Goal: Use online tool/utility: Utilize a website feature to perform a specific function

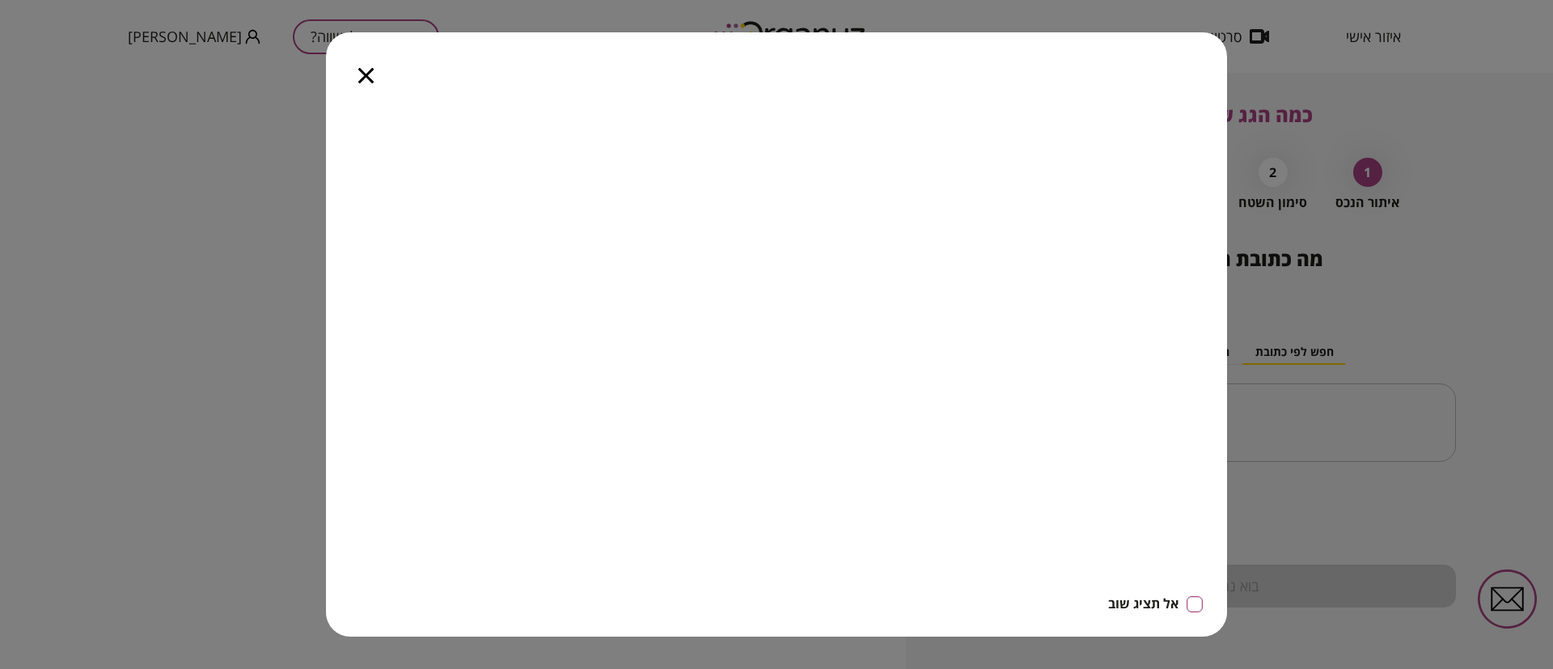
click at [362, 79] on icon "button" at bounding box center [365, 75] width 15 height 15
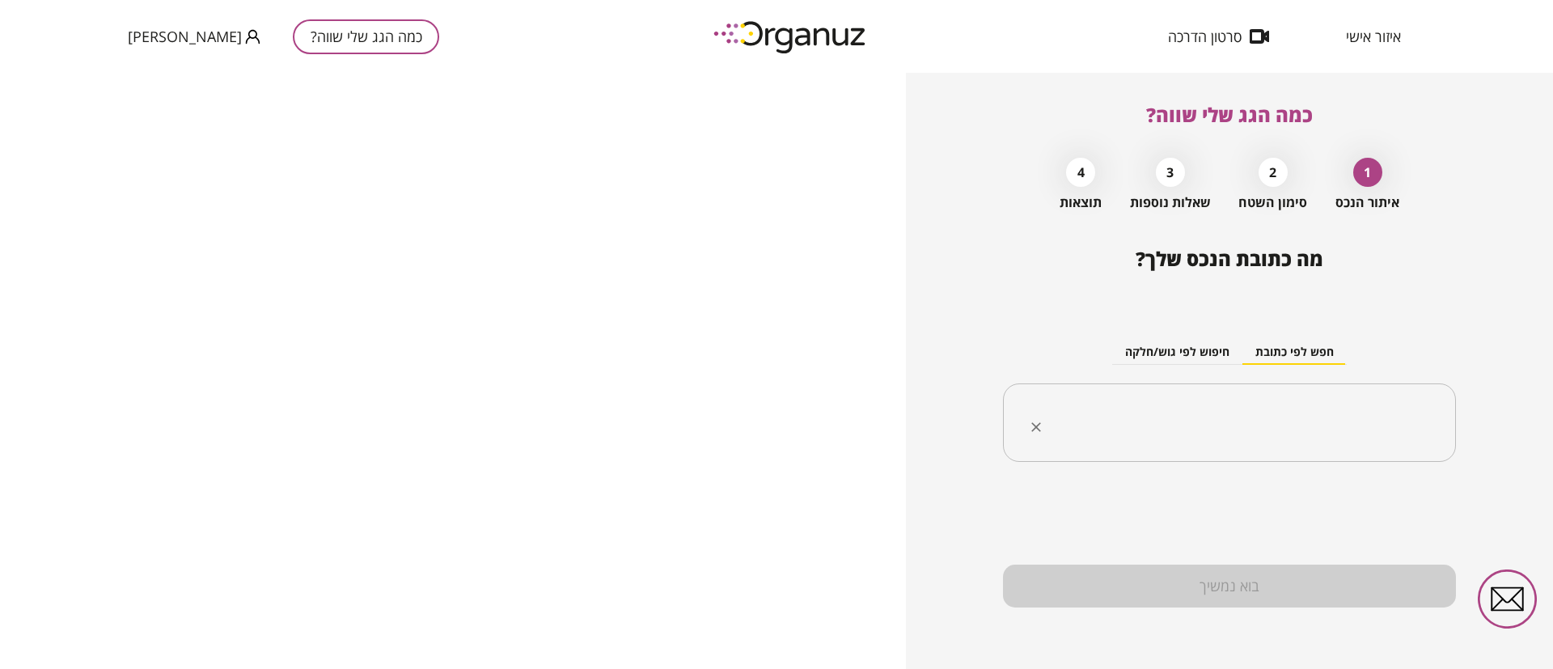
click at [1325, 408] on input "text" at bounding box center [1236, 423] width 402 height 40
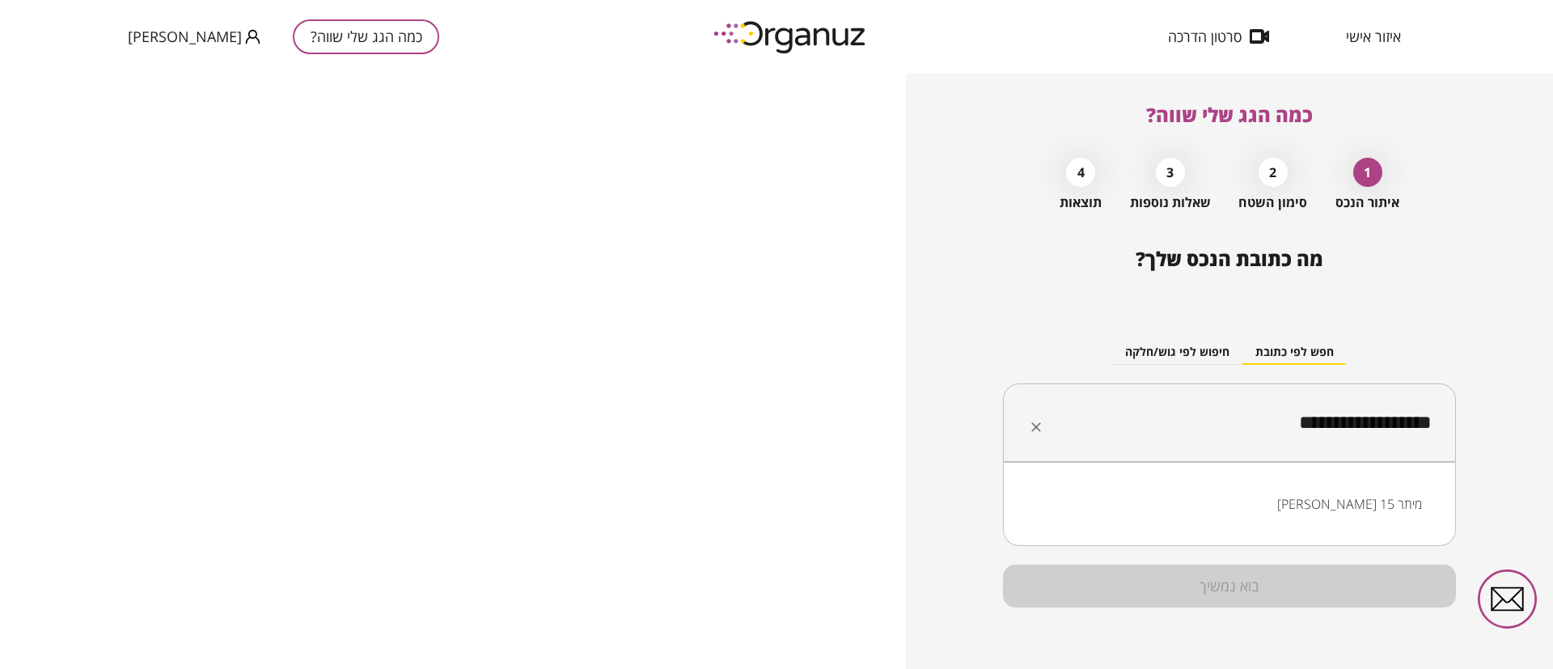
click at [1370, 502] on li "[PERSON_NAME] 15 מיתר" at bounding box center [1229, 503] width 411 height 29
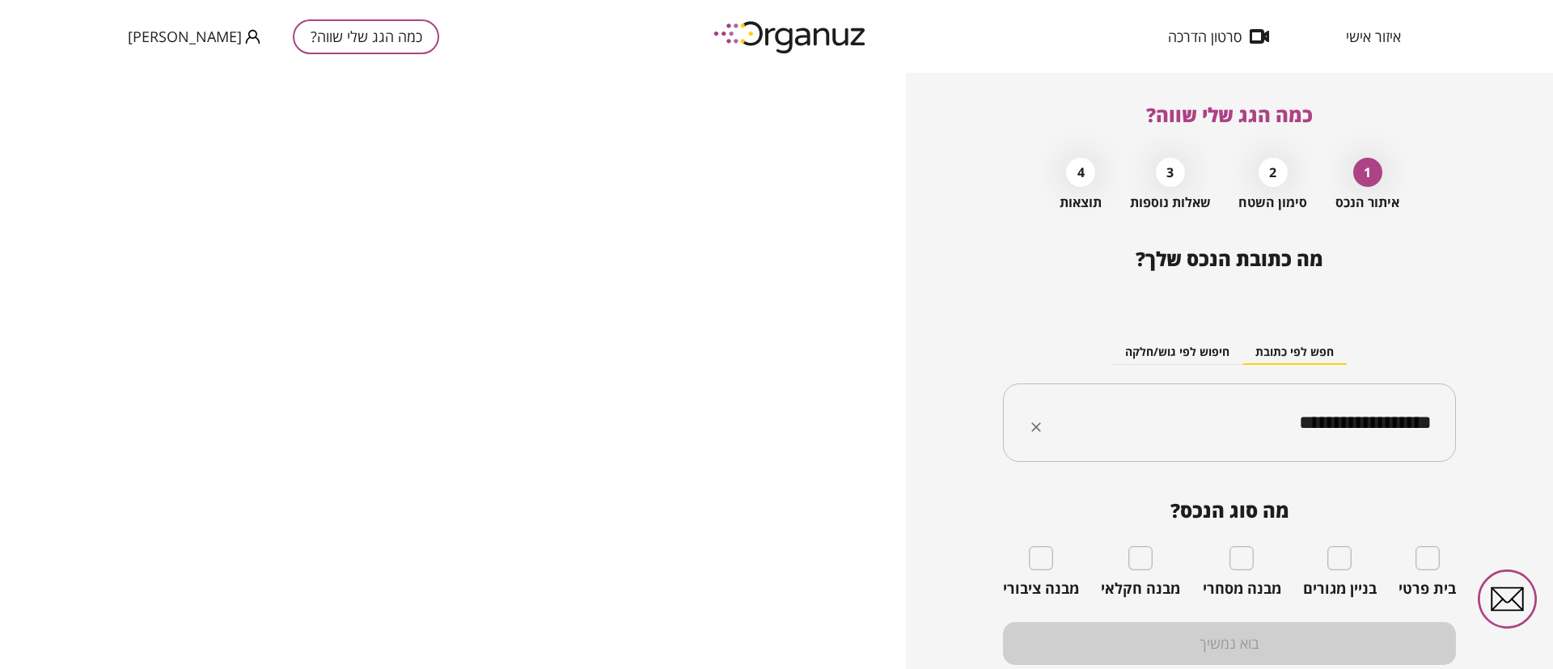
type input "**********"
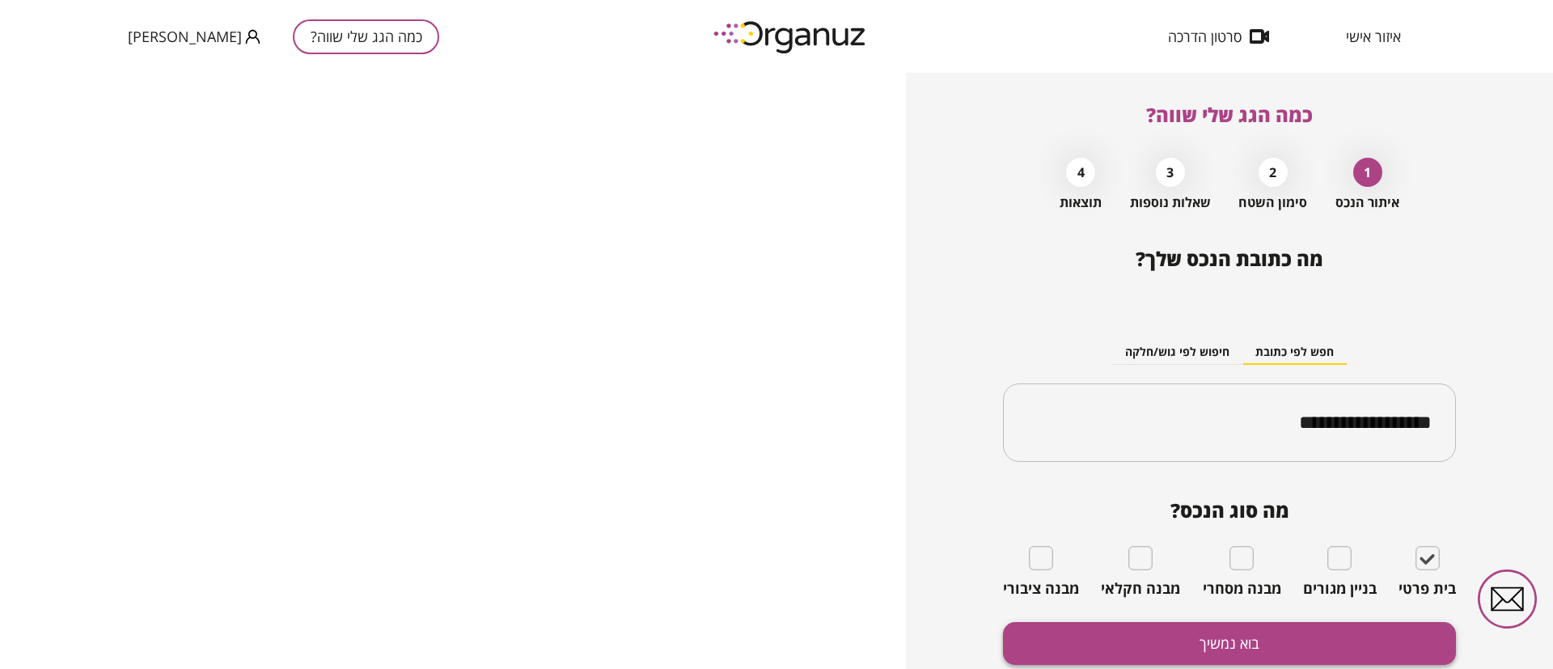
click at [1346, 633] on button "בוא נמשיך" at bounding box center [1229, 643] width 453 height 43
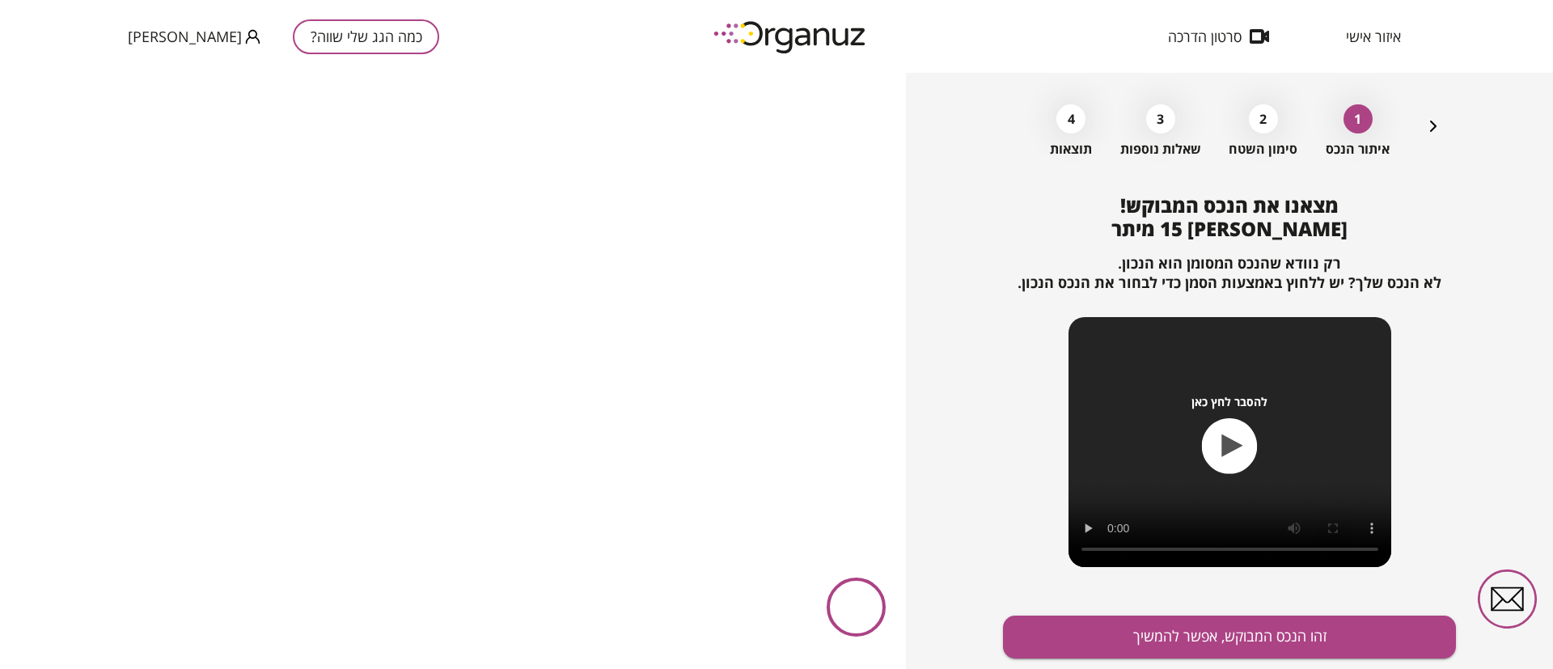
scroll to position [104, 0]
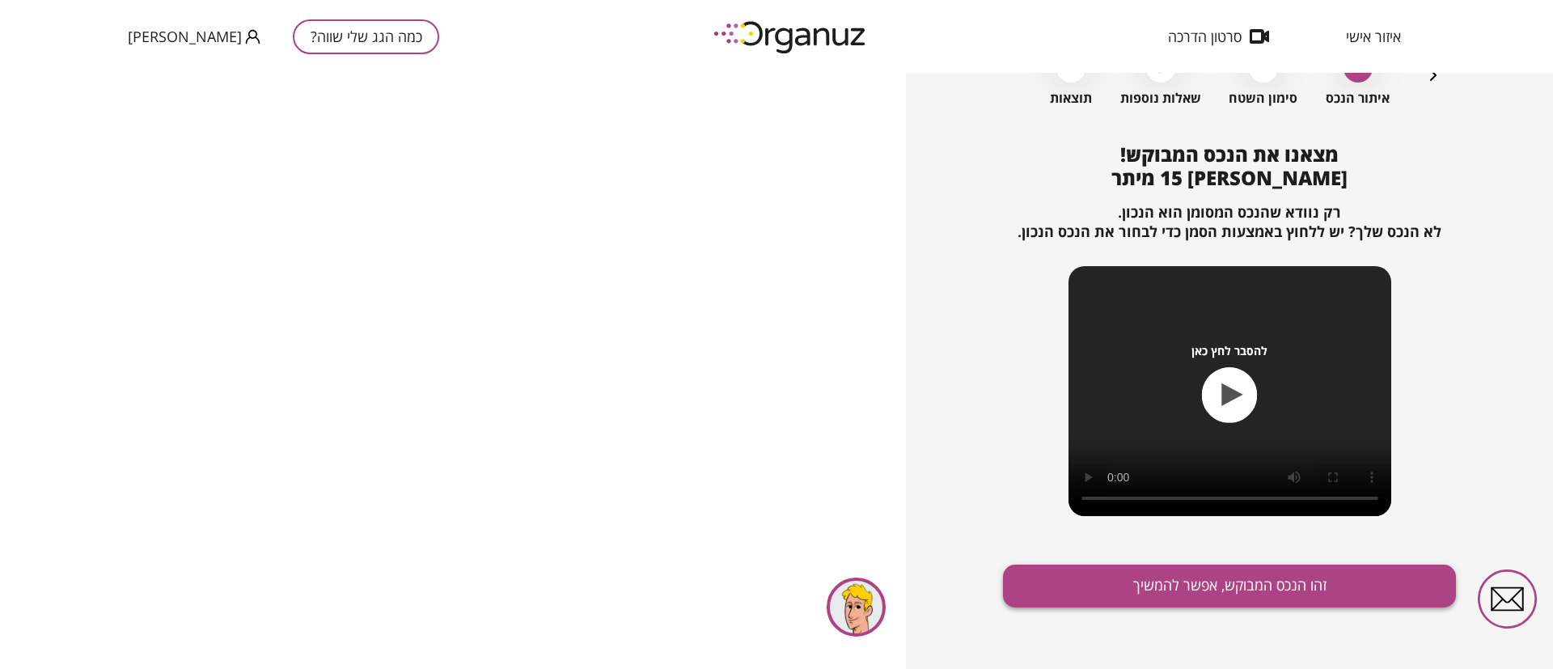
click at [1204, 587] on button "זהו הנכס המבוקש, אפשר להמשיך" at bounding box center [1229, 586] width 453 height 43
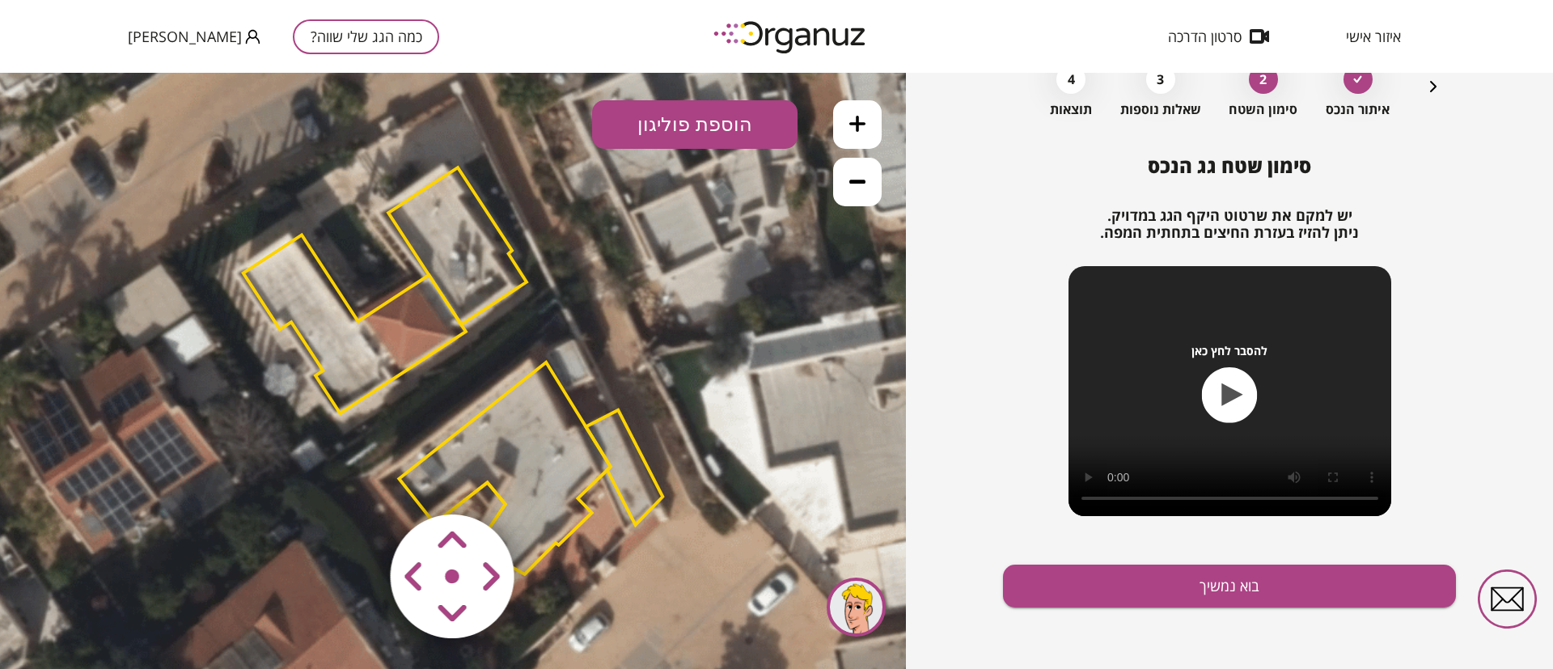
click at [337, 338] on polygon at bounding box center [354, 324] width 222 height 179
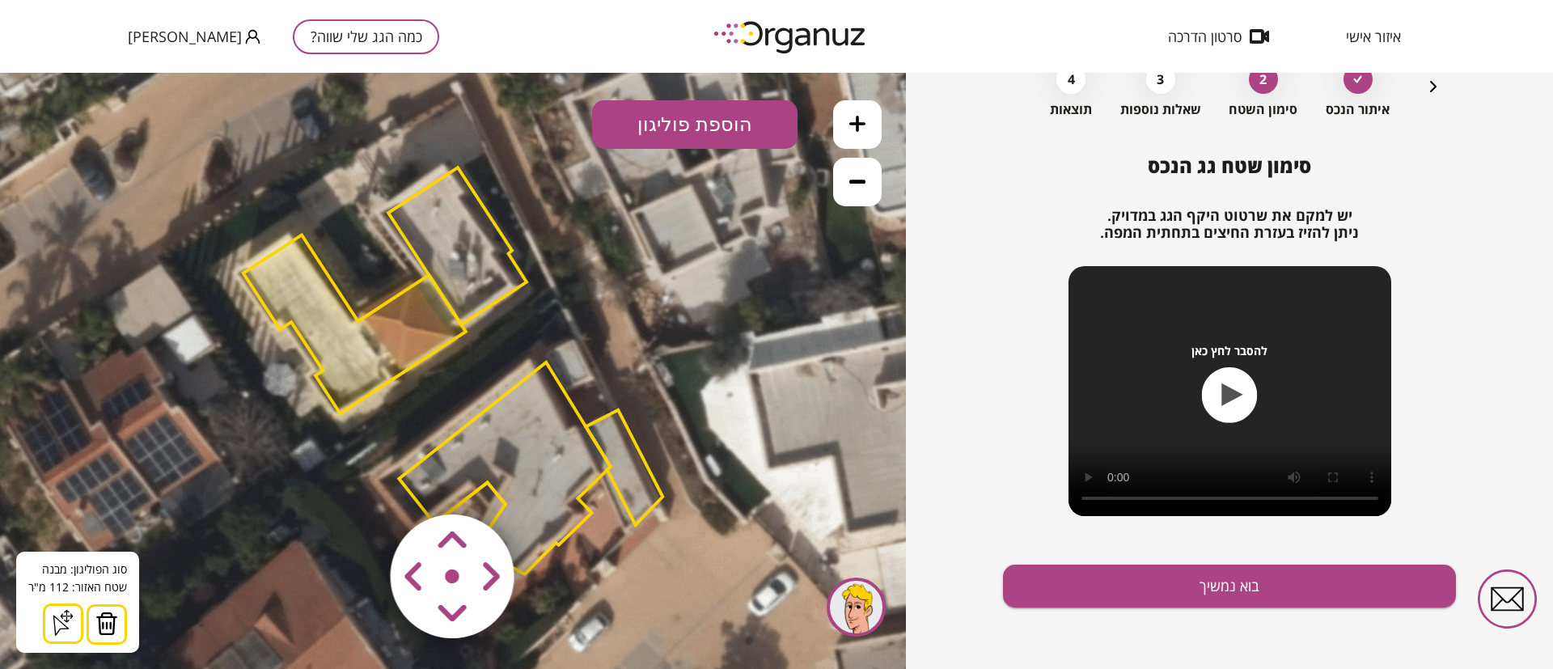
click at [95, 628] on img at bounding box center [106, 624] width 23 height 24
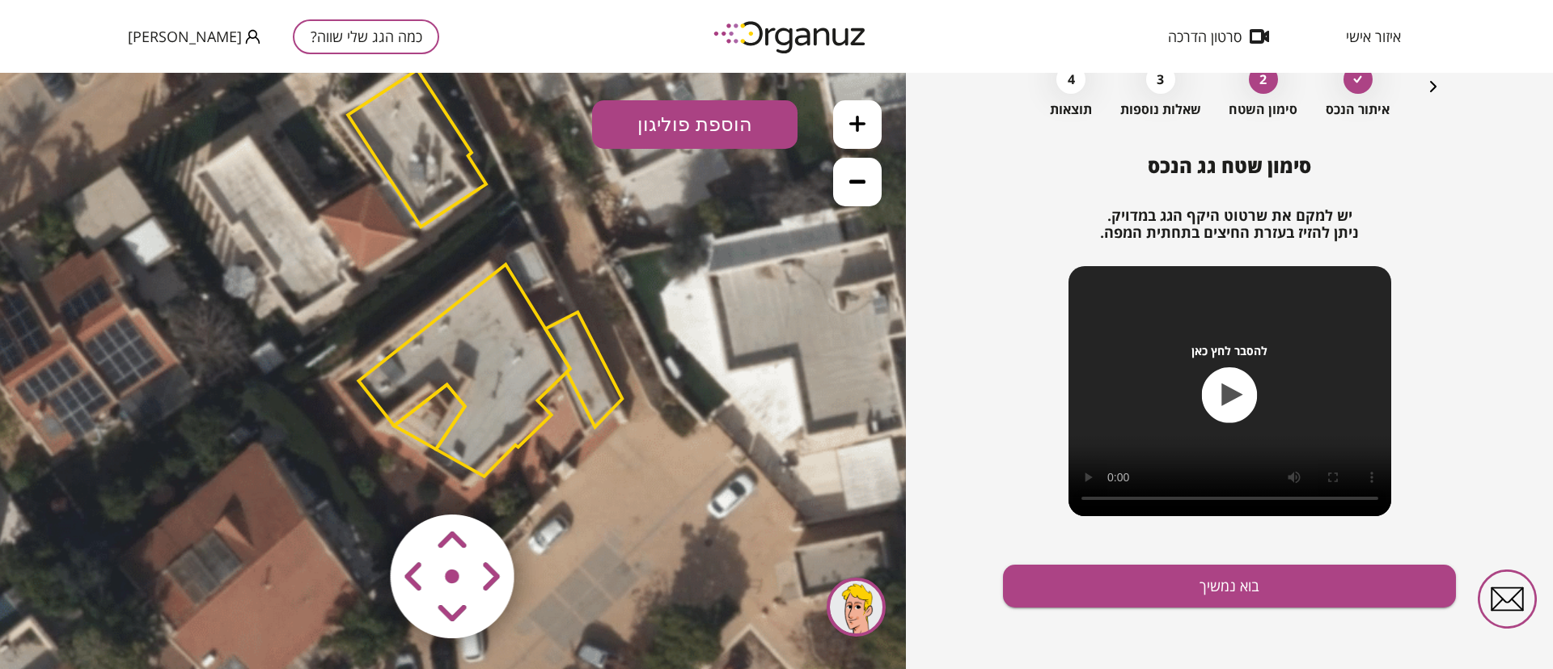
drag, startPoint x: 225, startPoint y: 519, endPoint x: 195, endPoint y: 417, distance: 105.5
click at [184, 418] on icon at bounding box center [409, 273] width 1310 height 1310
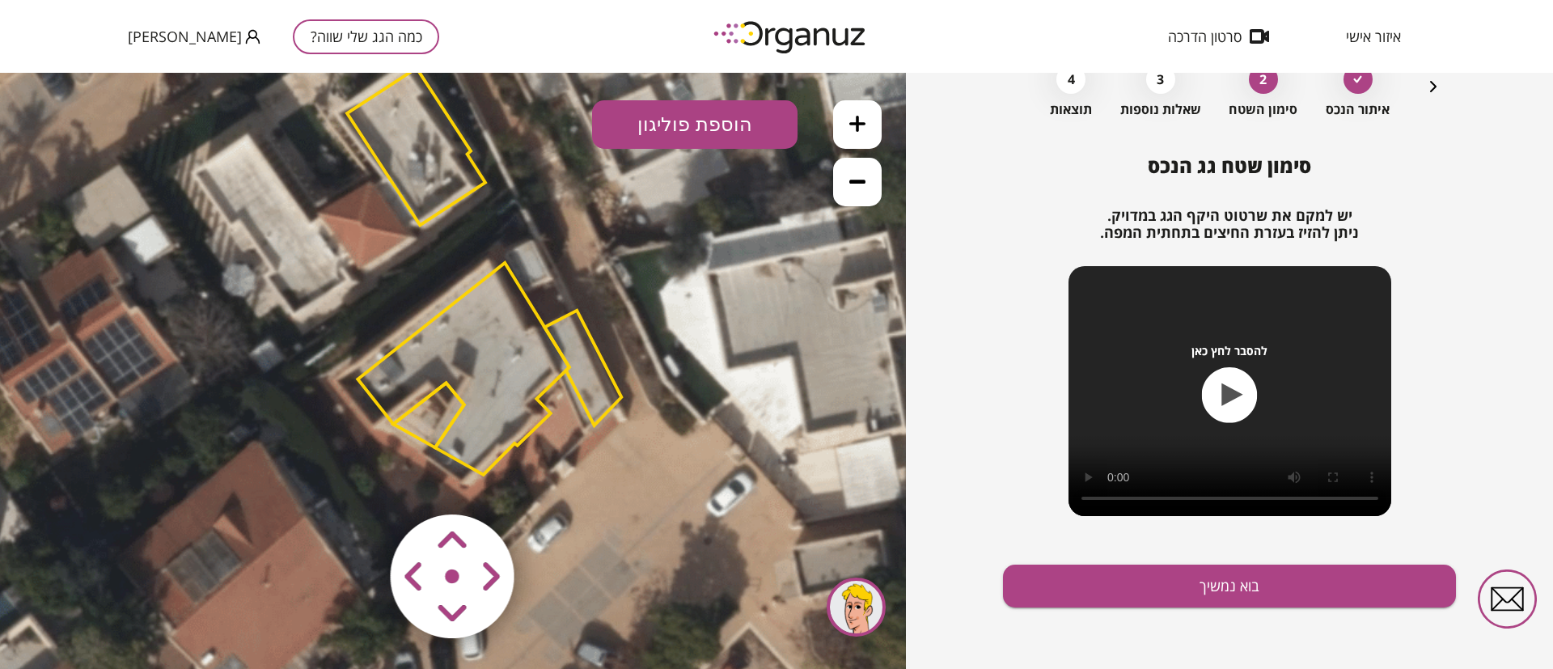
click at [488, 338] on polygon at bounding box center [463, 369] width 211 height 212
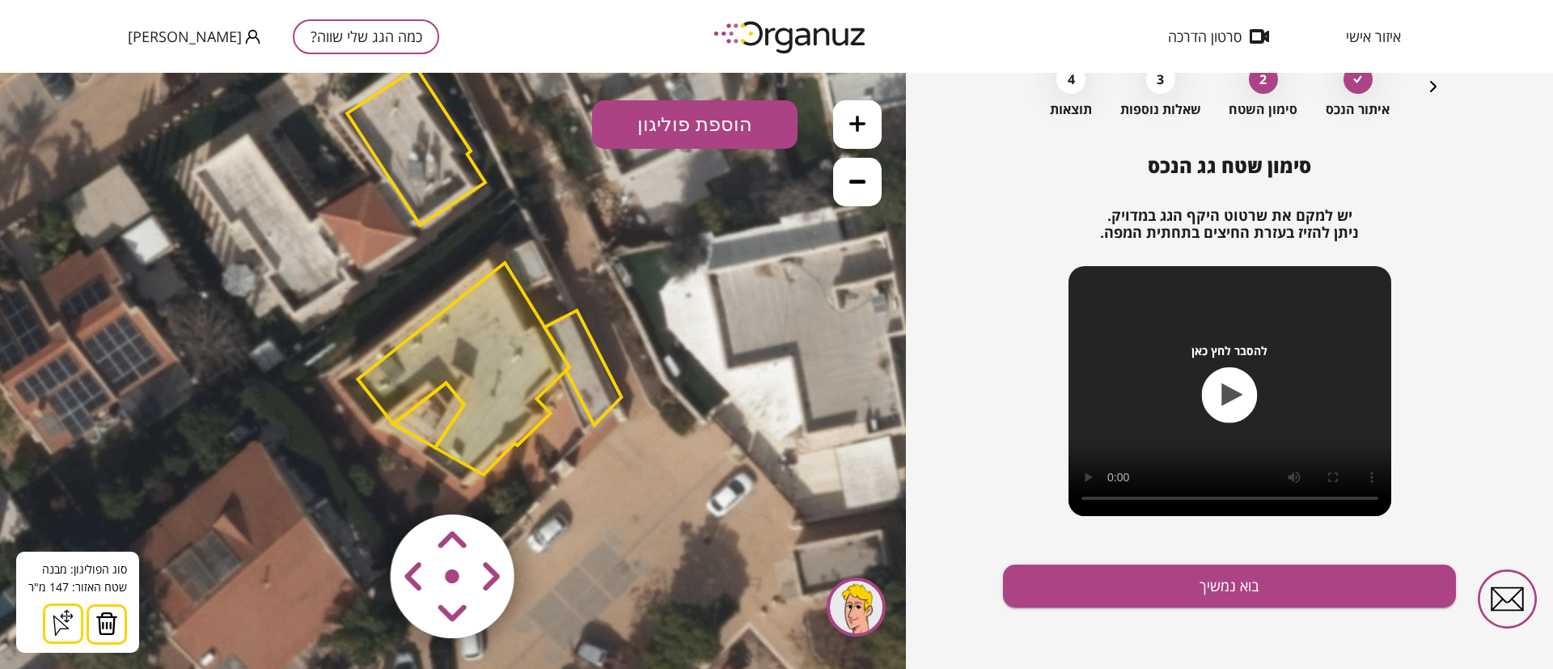
click at [97, 623] on img at bounding box center [106, 624] width 23 height 24
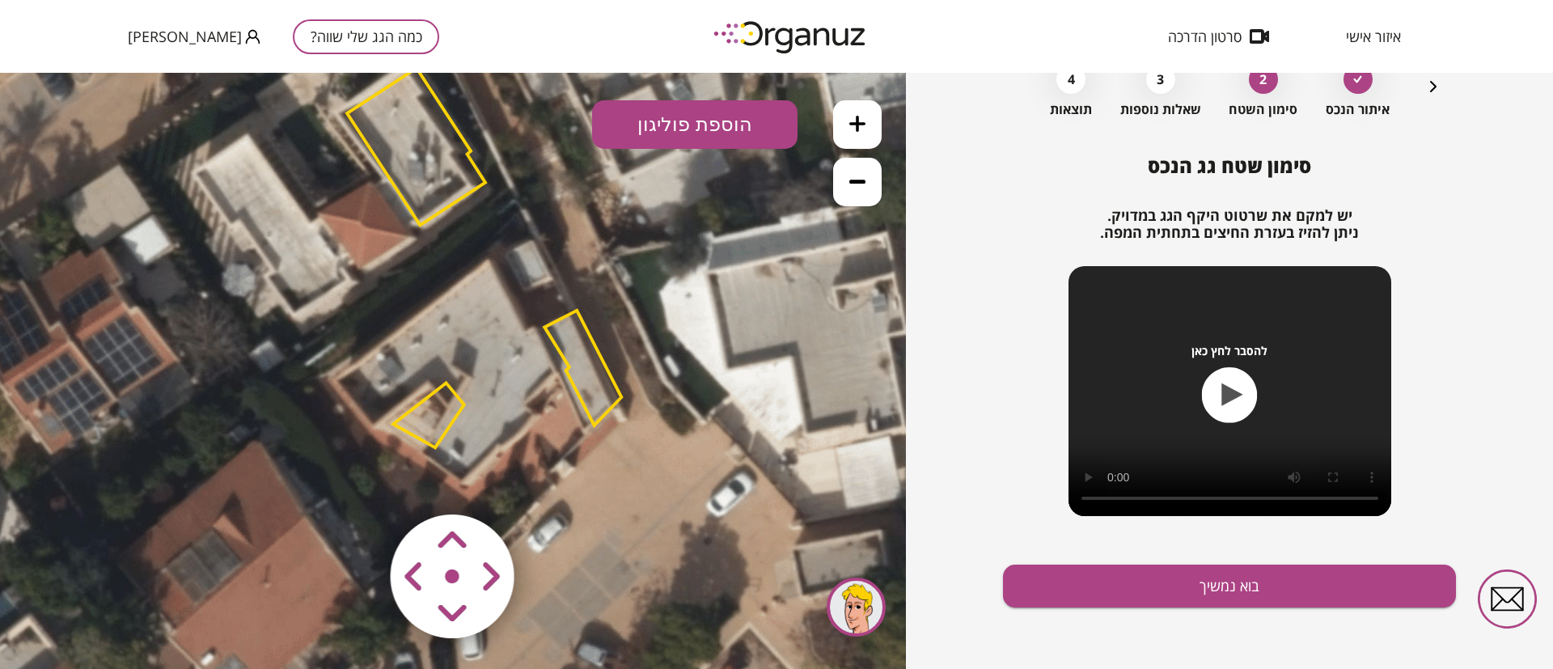
click at [579, 346] on polygon at bounding box center [582, 368] width 77 height 115
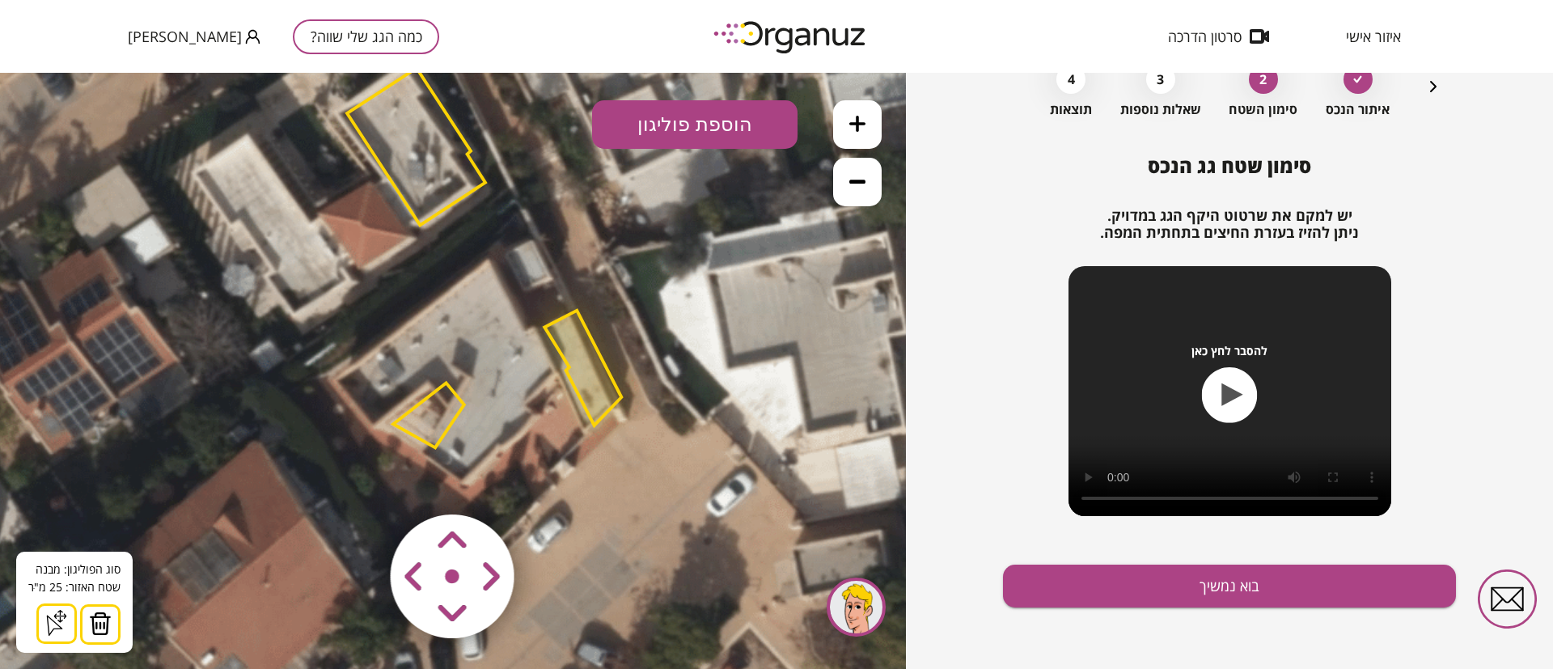
click at [96, 616] on img at bounding box center [100, 624] width 23 height 24
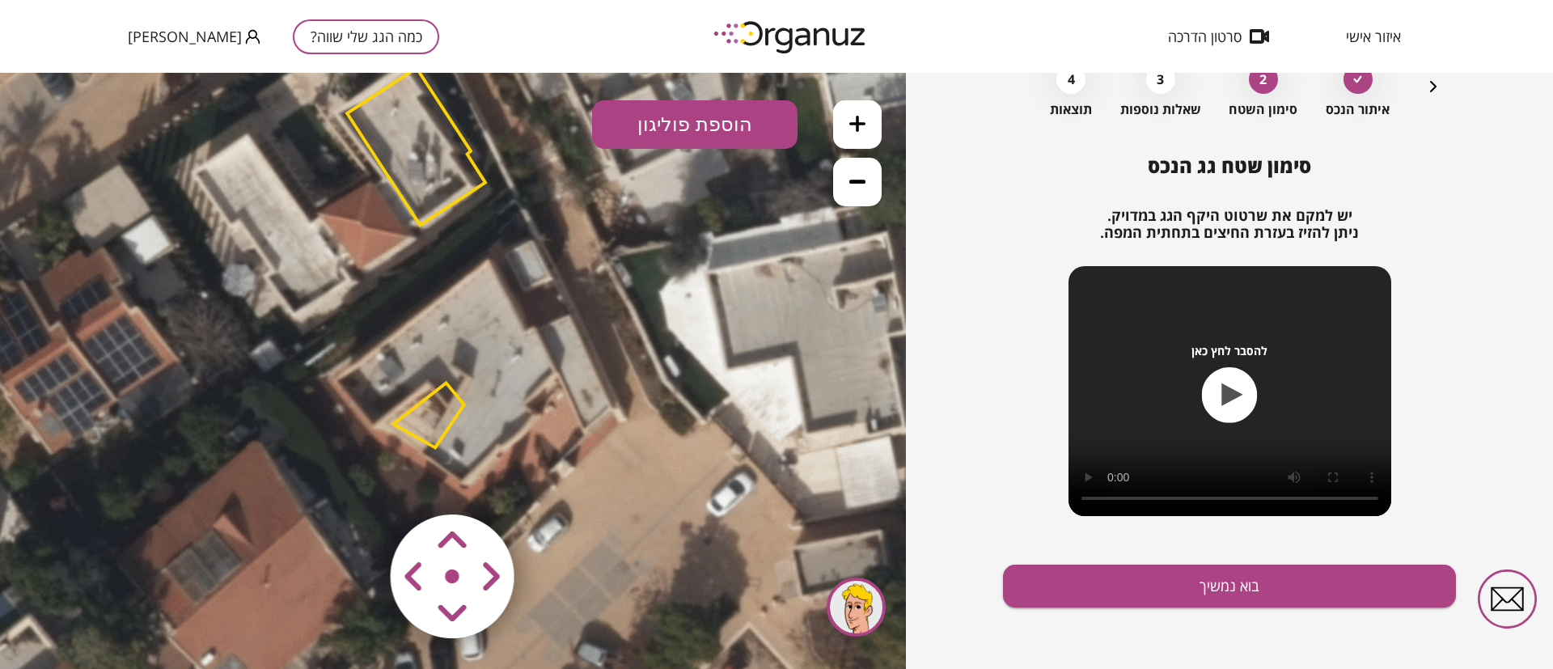
click at [428, 415] on polygon at bounding box center [428, 415] width 71 height 65
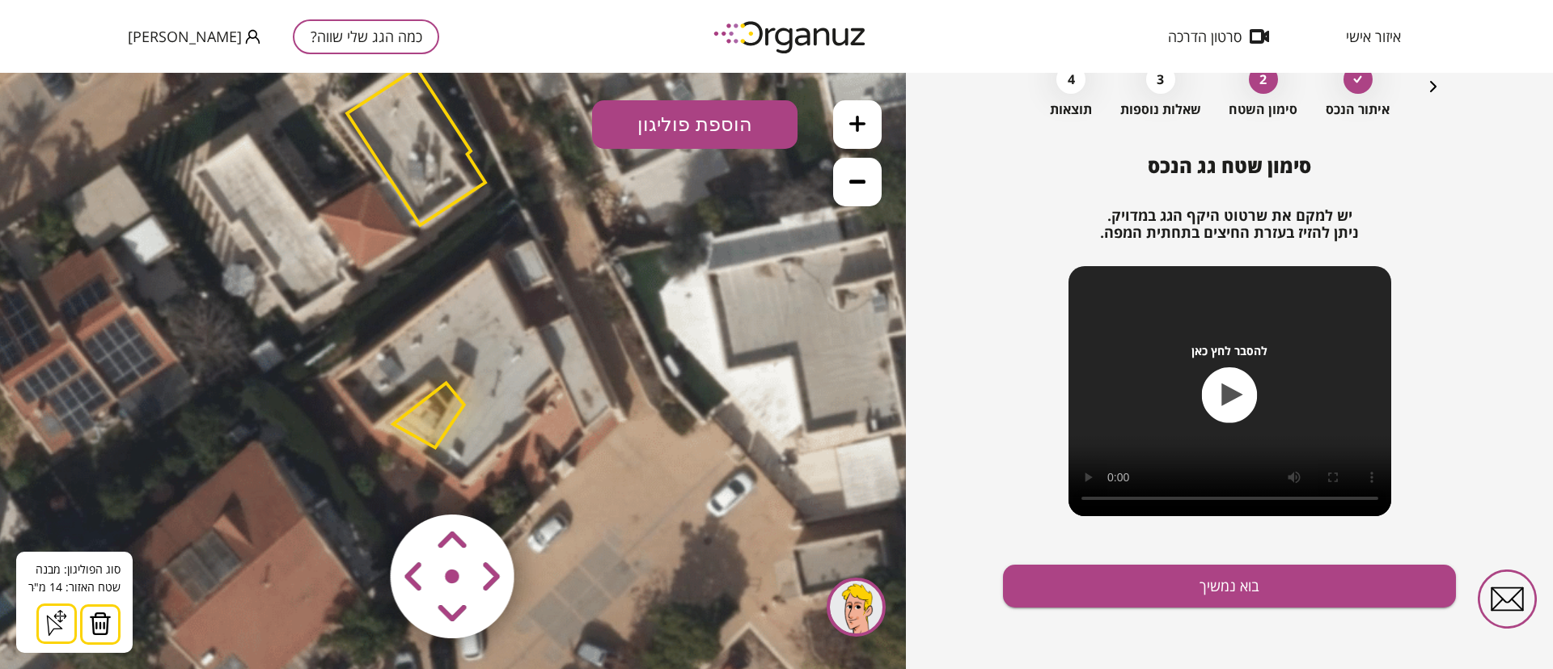
click at [93, 620] on img at bounding box center [100, 624] width 23 height 24
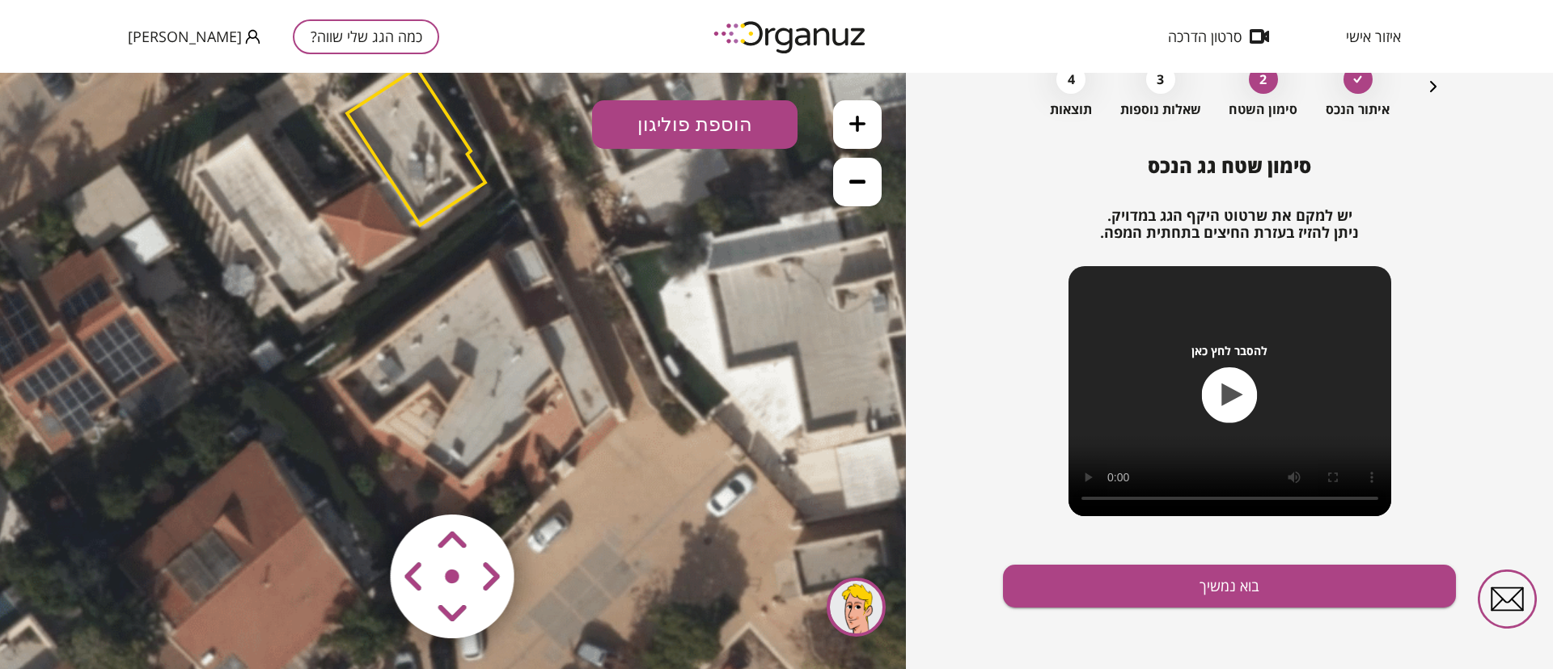
click at [415, 149] on polygon at bounding box center [416, 146] width 138 height 157
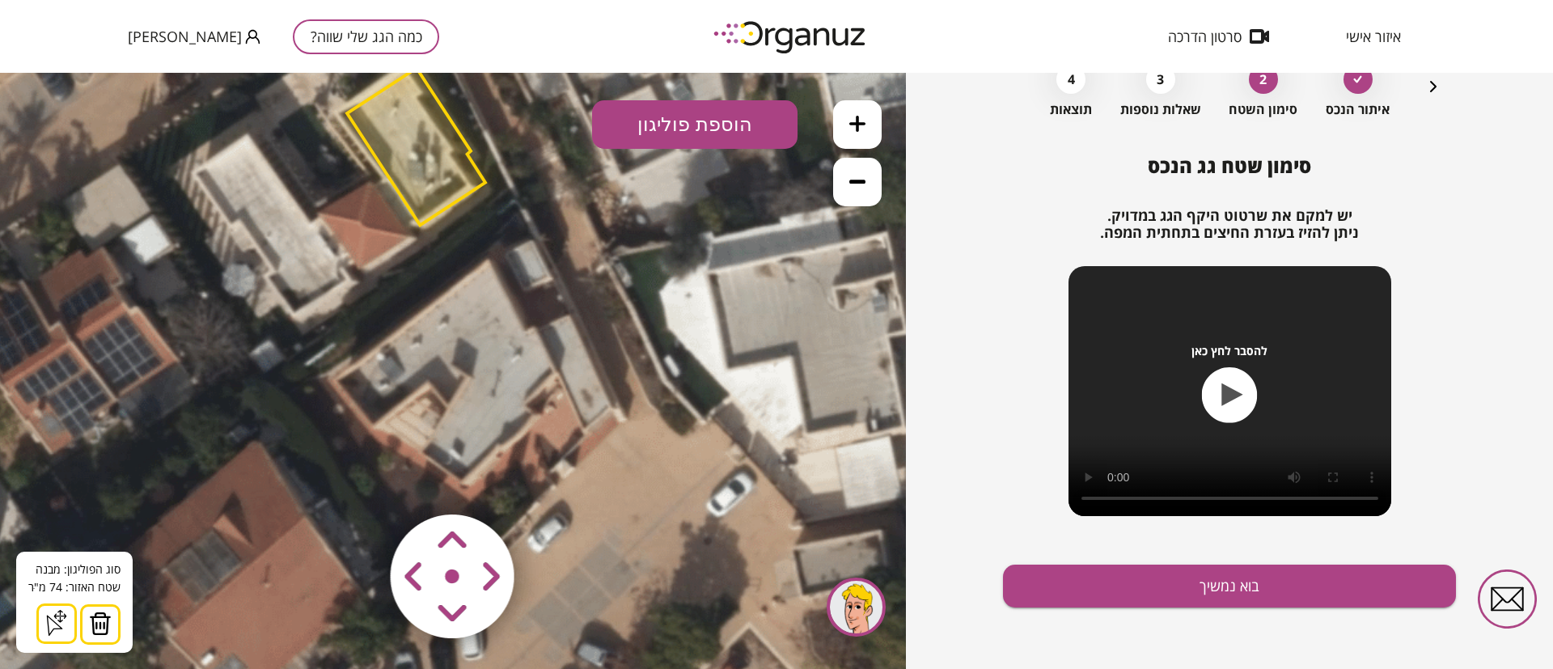
click at [105, 620] on img at bounding box center [100, 624] width 23 height 24
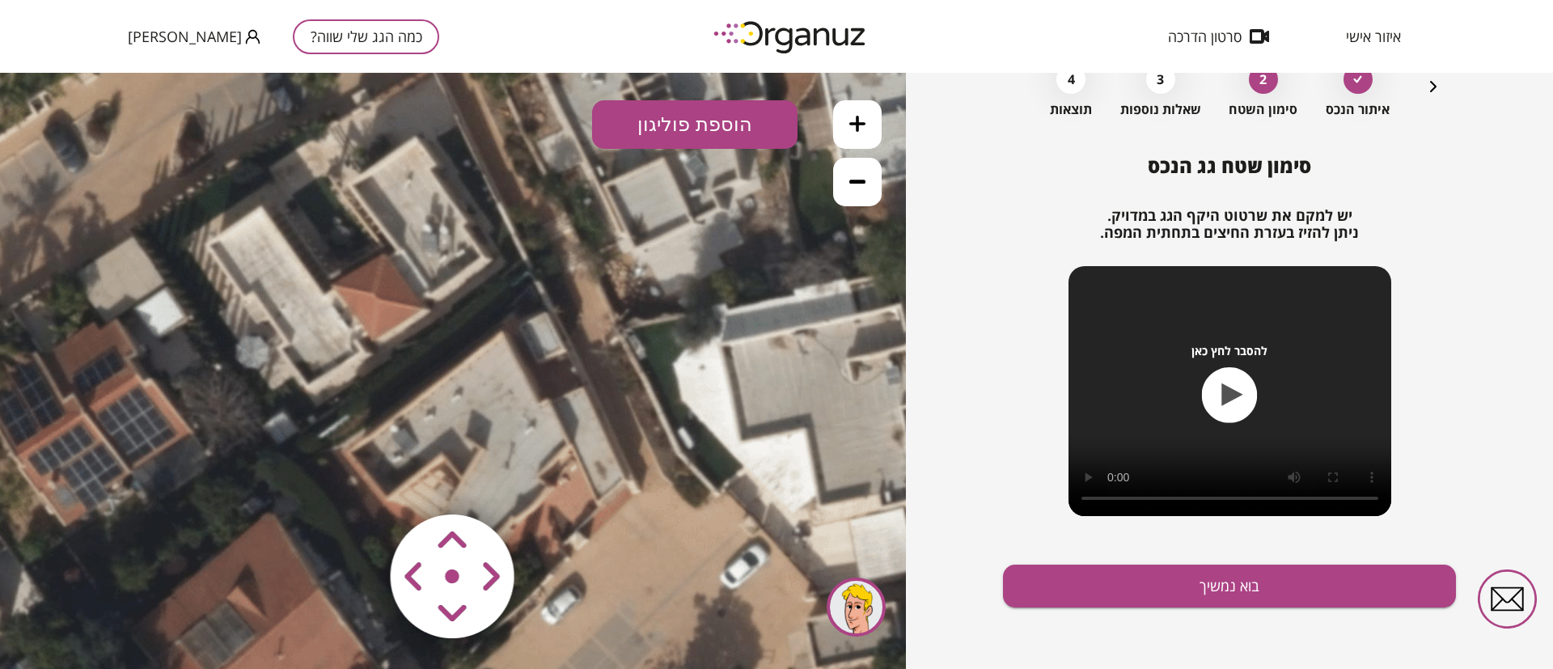
drag, startPoint x: 213, startPoint y: 340, endPoint x: 226, endPoint y: 412, distance: 73.3
click at [226, 412] on icon at bounding box center [422, 344] width 1310 height 1310
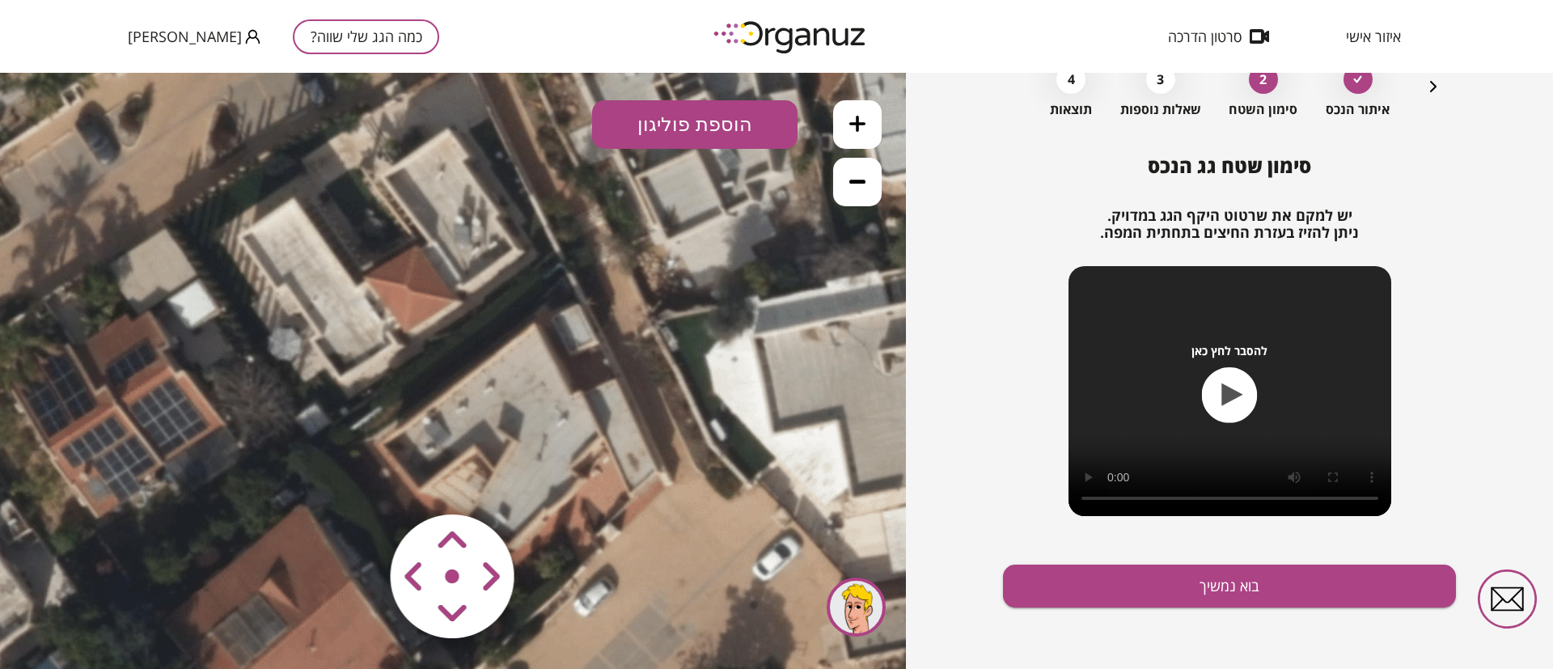
drag, startPoint x: 349, startPoint y: 397, endPoint x: 379, endPoint y: 389, distance: 31.0
click at [379, 389] on icon at bounding box center [454, 335] width 1310 height 1310
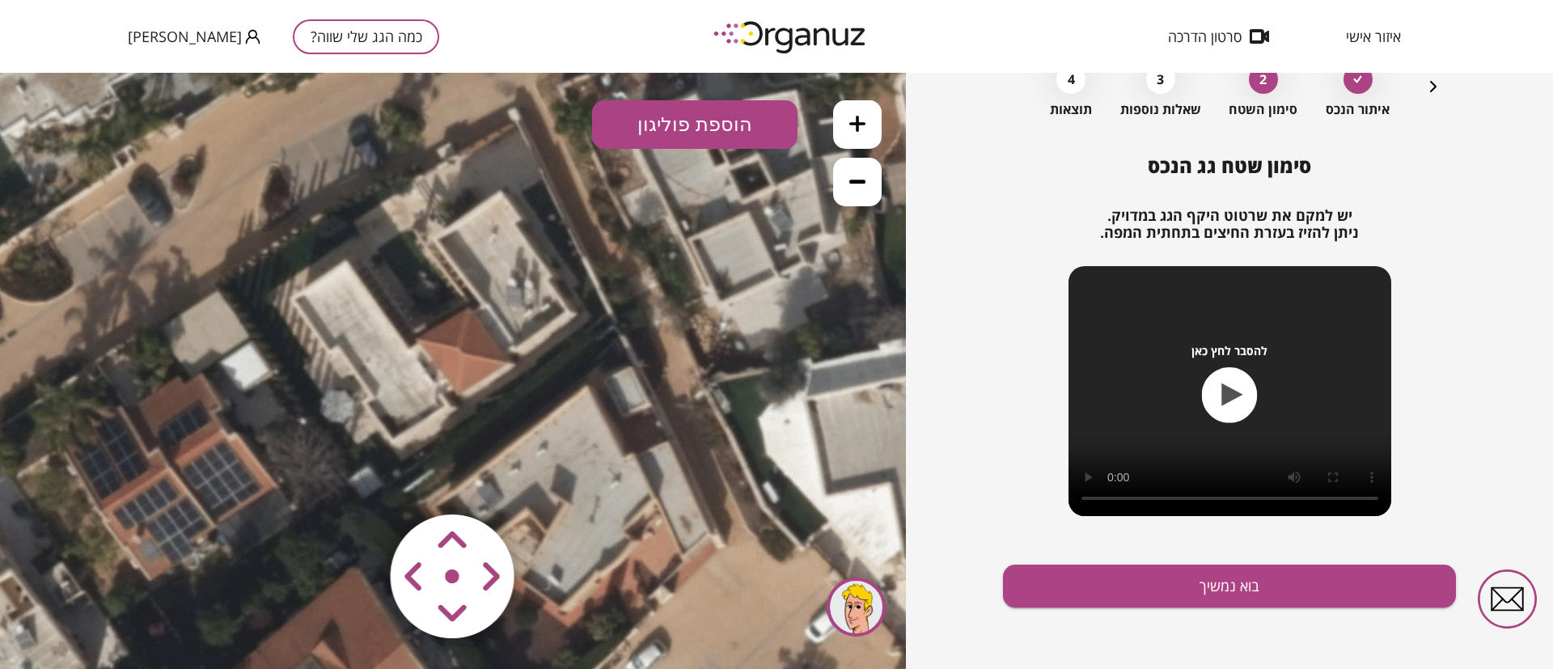
drag, startPoint x: 634, startPoint y: 450, endPoint x: 688, endPoint y: 512, distance: 82.0
click at [688, 512] on icon at bounding box center [507, 398] width 1310 height 1310
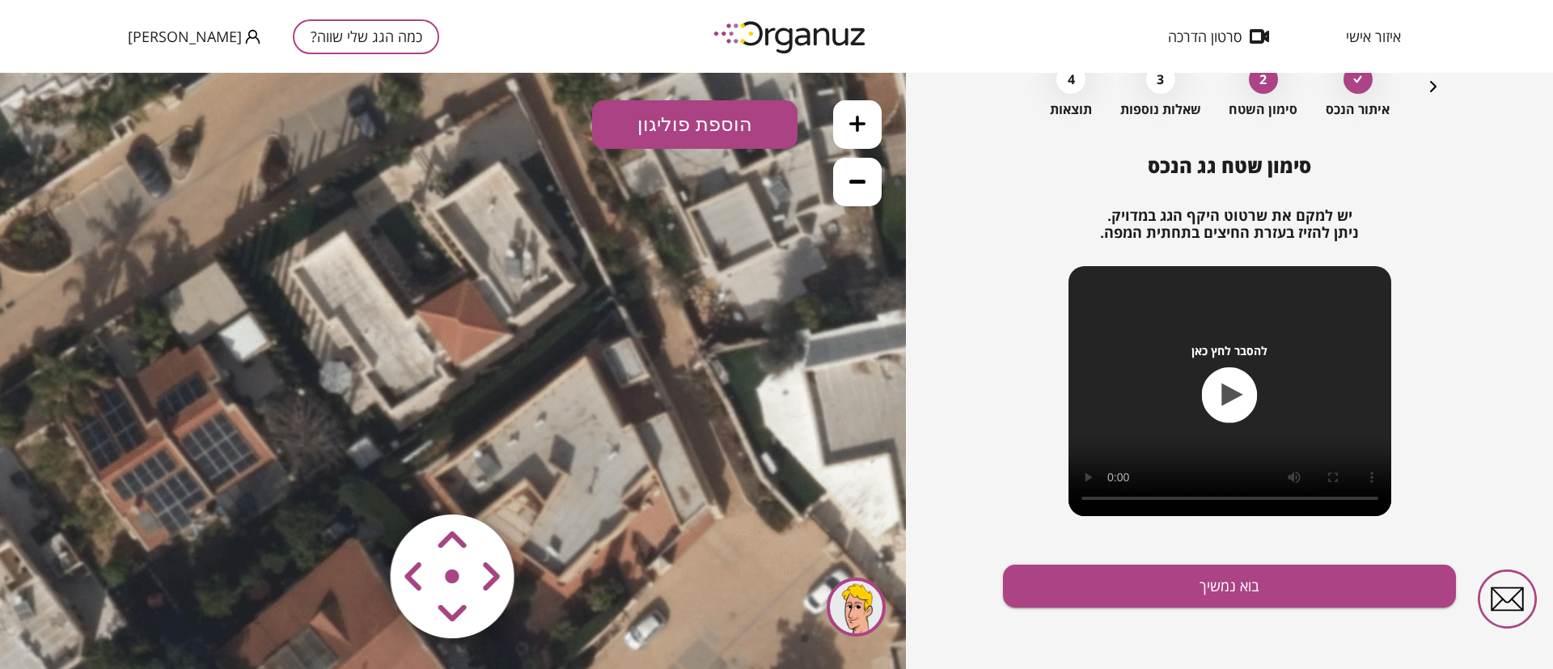
drag, startPoint x: 586, startPoint y: 458, endPoint x: 583, endPoint y: 429, distance: 29.2
click at [583, 429] on icon at bounding box center [505, 369] width 1310 height 1310
click at [704, 128] on button "הוספת פוליגון" at bounding box center [694, 124] width 205 height 49
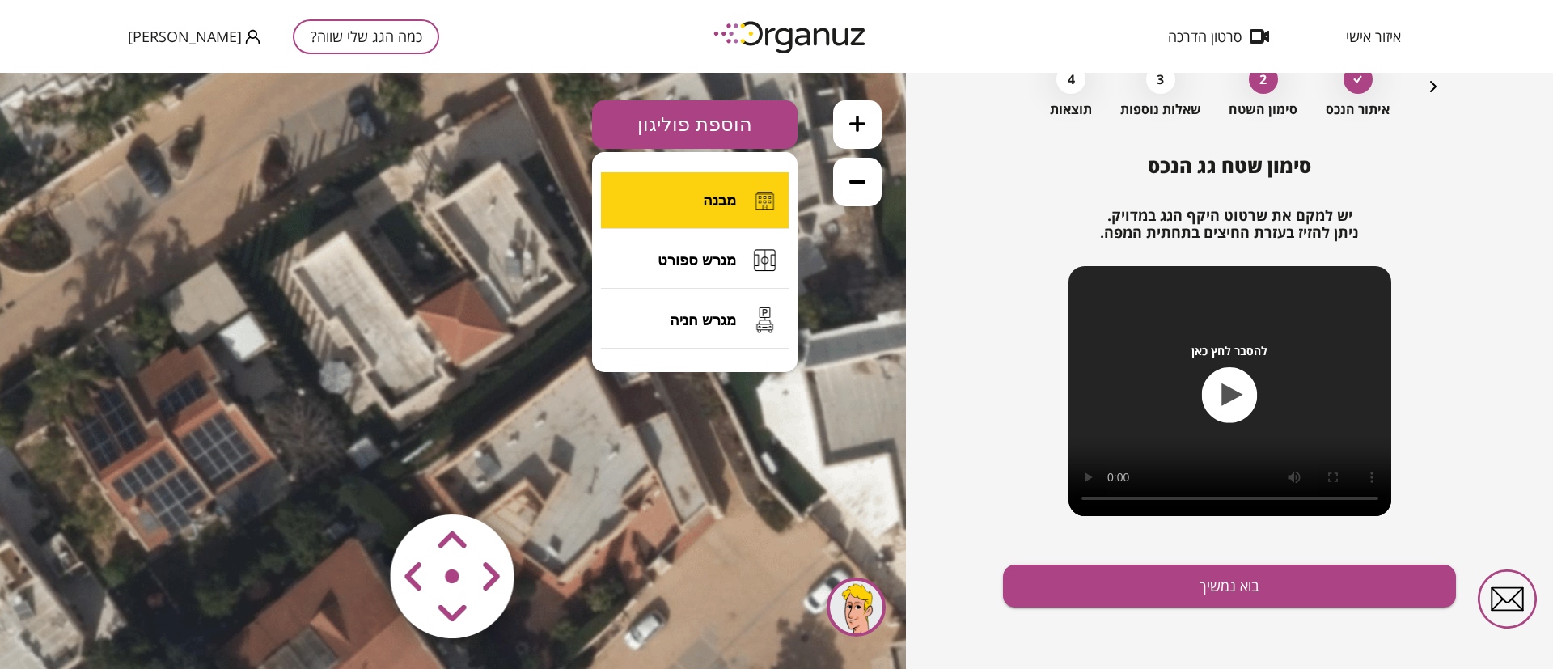
click at [708, 201] on span "מבנה" at bounding box center [719, 201] width 33 height 18
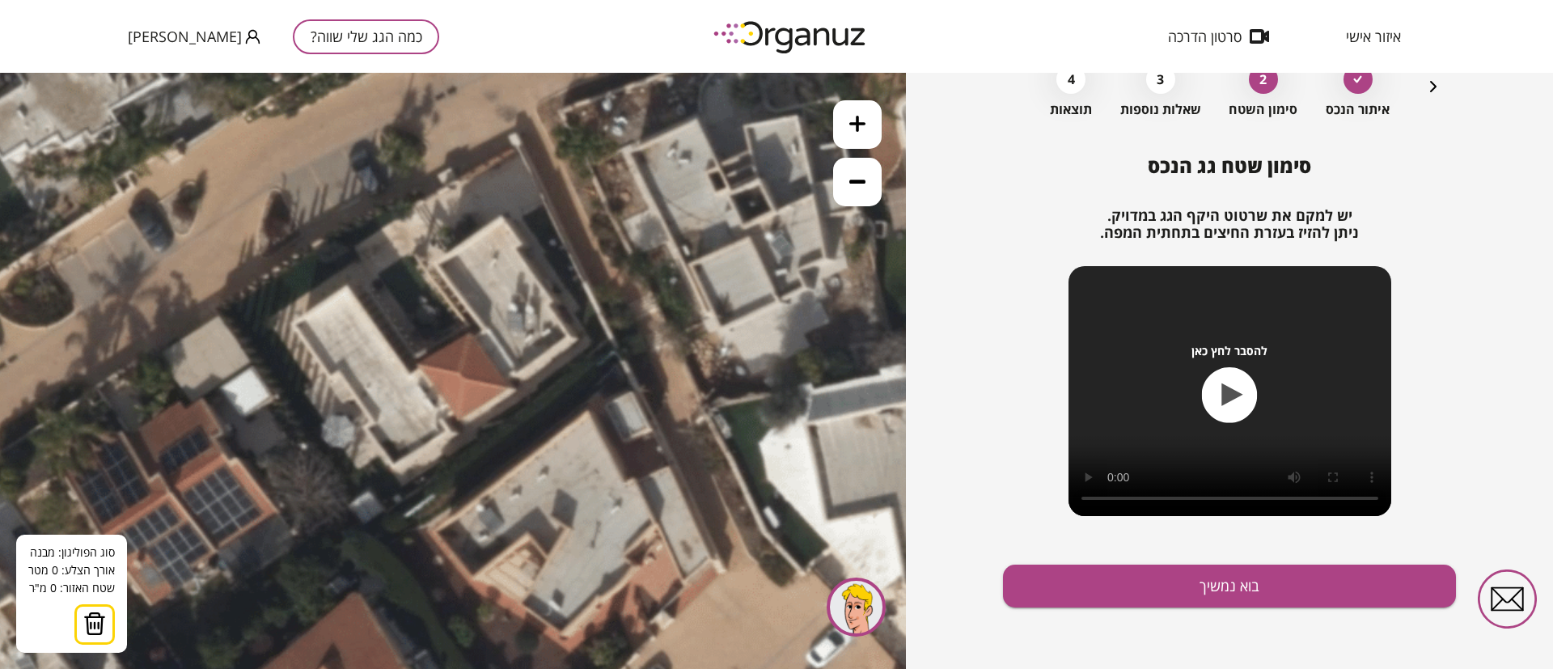
drag, startPoint x: 612, startPoint y: 362, endPoint x: 615, endPoint y: 416, distance: 54.3
click at [615, 416] on icon at bounding box center [508, 423] width 1310 height 1310
click at [856, 138] on button at bounding box center [857, 124] width 49 height 49
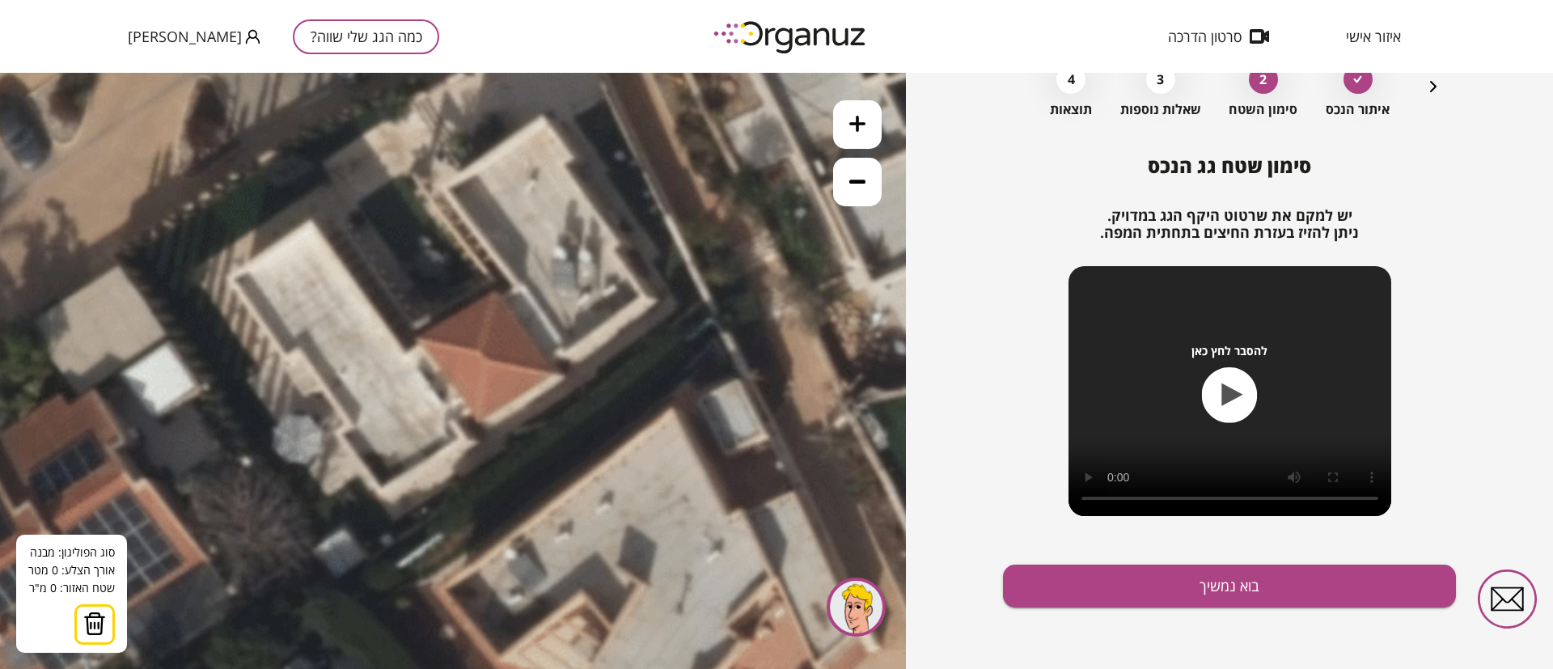
drag, startPoint x: 646, startPoint y: 425, endPoint x: 663, endPoint y: 403, distance: 28.3
click at [663, 403] on icon at bounding box center [553, 427] width 1966 height 1966
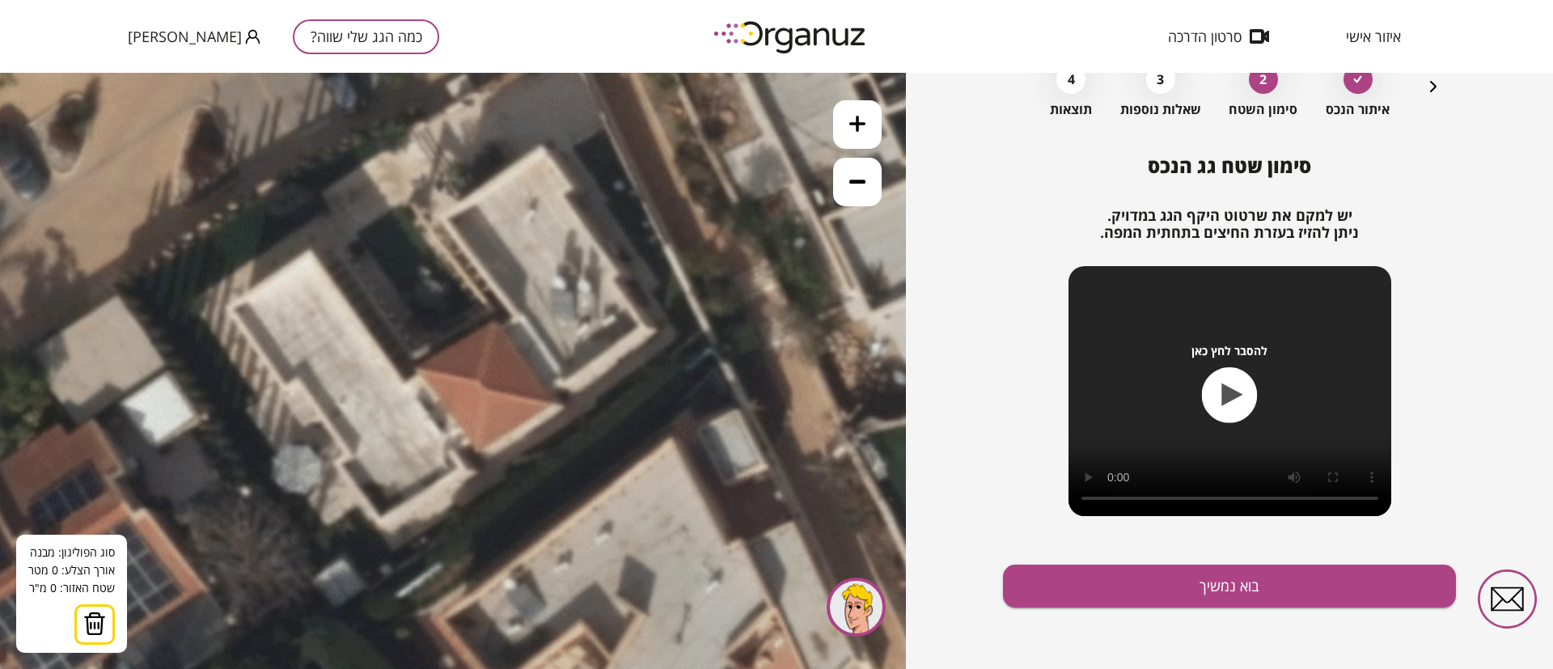
click at [699, 319] on icon at bounding box center [552, 457] width 1966 height 1966
click at [1428, 83] on icon "button" at bounding box center [1433, 86] width 19 height 19
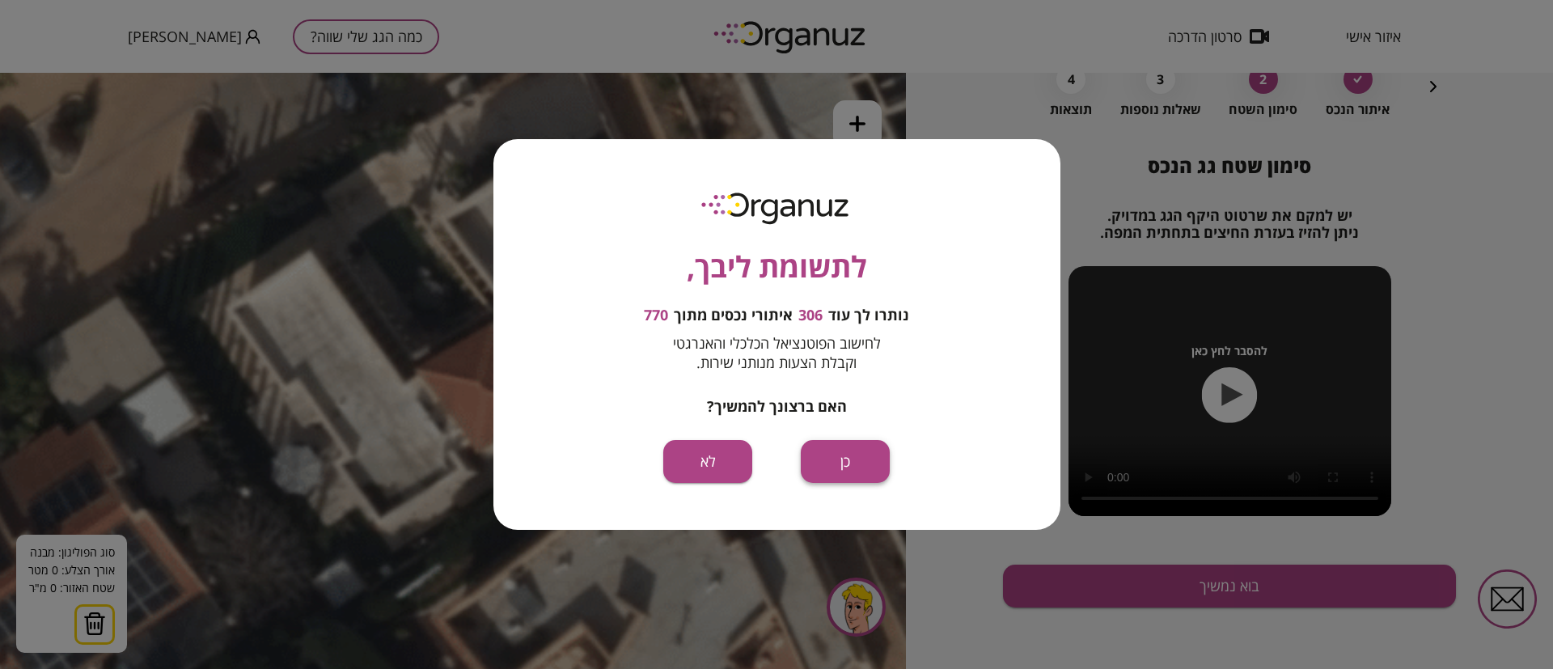
click at [848, 464] on button "כן" at bounding box center [845, 461] width 89 height 43
